Goal: Book appointment/travel/reservation

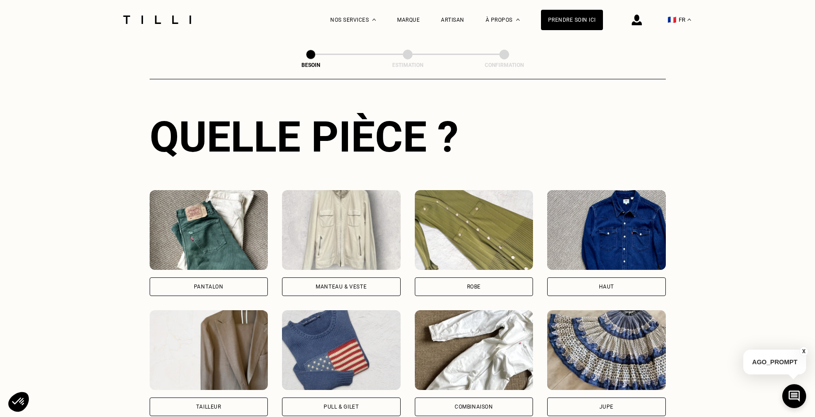
scroll to position [425, 0]
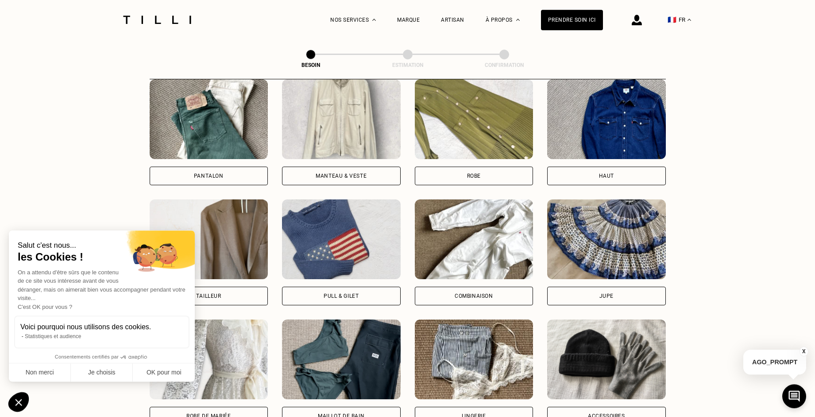
click at [215, 173] on div "Pantalon" at bounding box center [209, 175] width 30 height 5
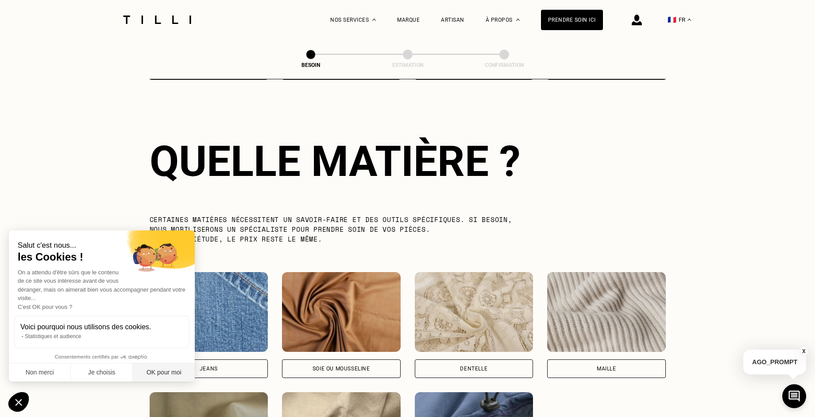
click at [153, 372] on button "OK pour moi" at bounding box center [164, 372] width 62 height 19
checkbox input "true"
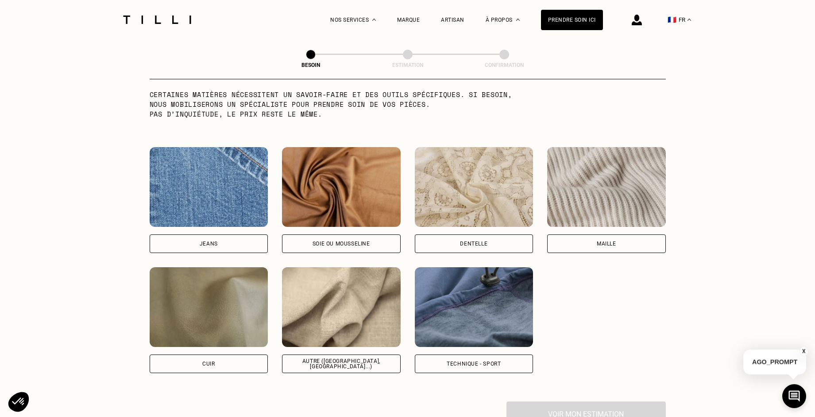
scroll to position [906, 0]
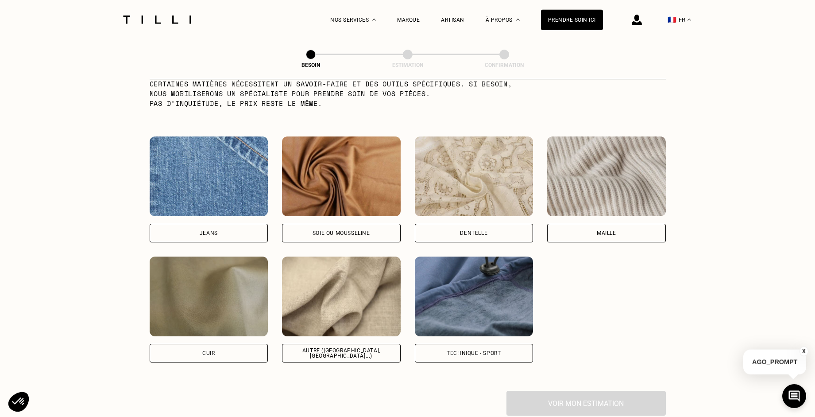
click at [336, 294] on img at bounding box center [341, 296] width 119 height 80
select select "FR"
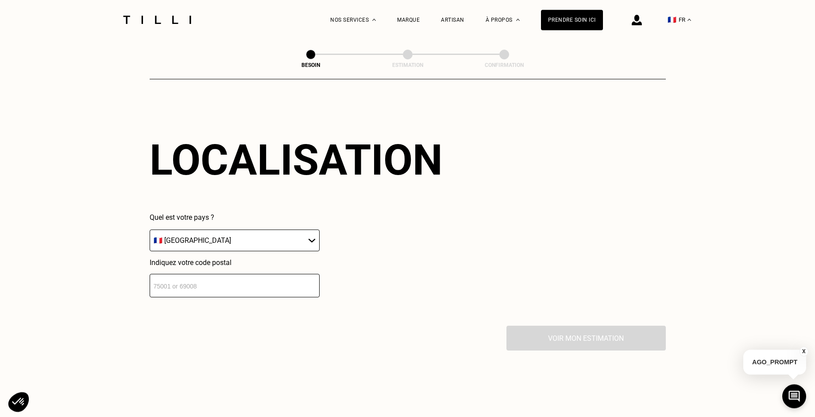
scroll to position [1191, 0]
click at [269, 281] on input "number" at bounding box center [235, 284] width 170 height 23
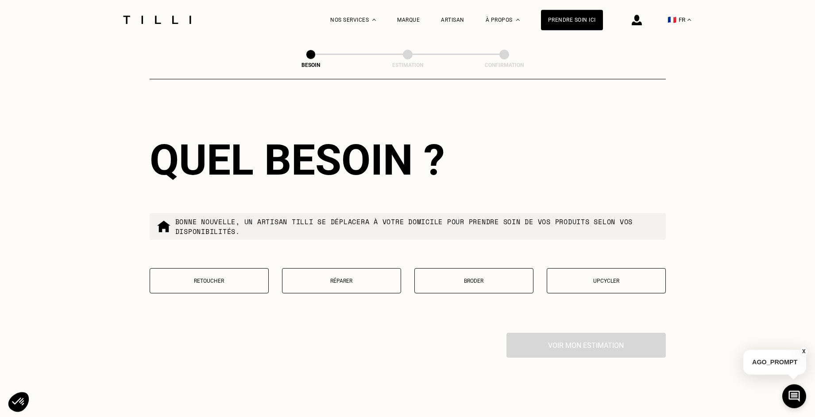
scroll to position [1412, 0]
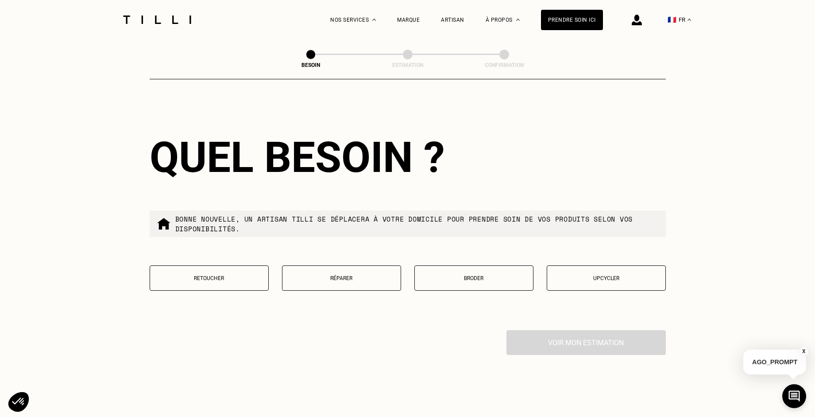
type input "92250"
click at [232, 276] on p "Retoucher" at bounding box center [209, 278] width 109 height 6
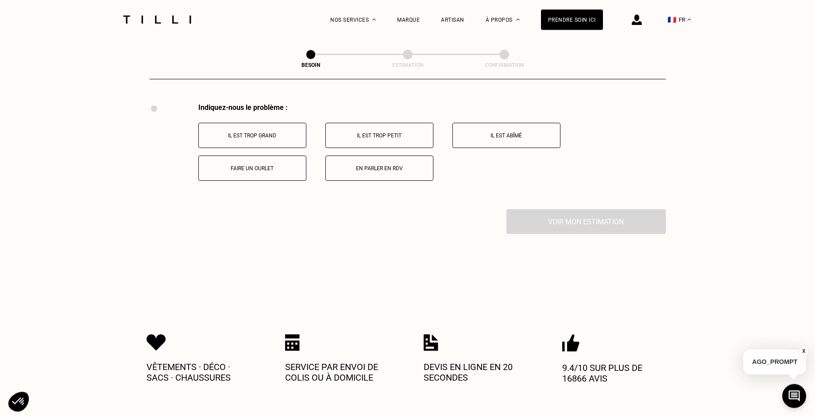
scroll to position [1639, 0]
click at [252, 166] on p "Faire un ourlet" at bounding box center [252, 168] width 98 height 6
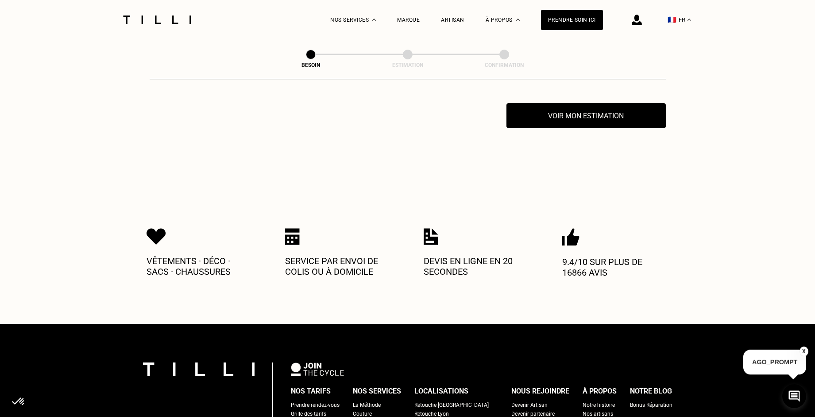
scroll to position [1745, 0]
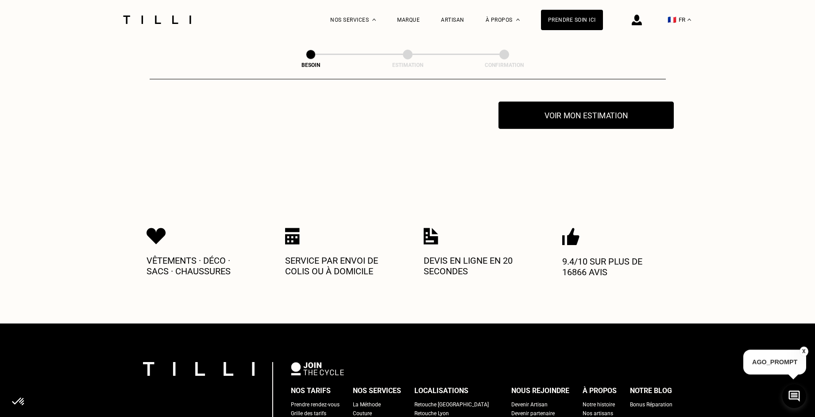
click at [580, 116] on button "Voir mon estimation" at bounding box center [586, 114] width 175 height 27
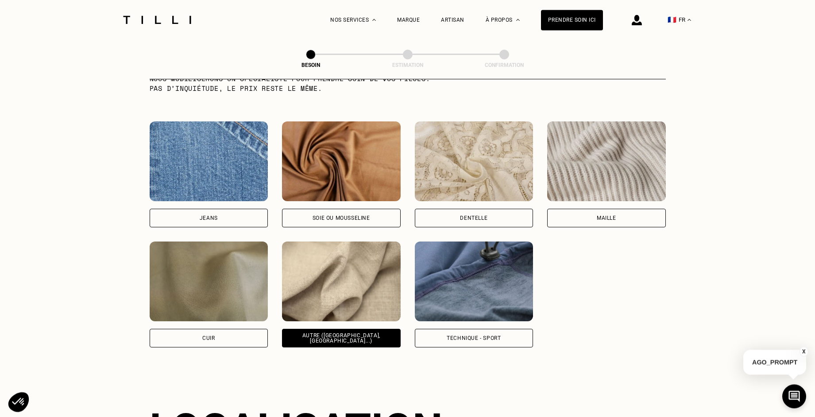
scroll to position [706, 0]
